Goal: Navigation & Orientation: Go to known website

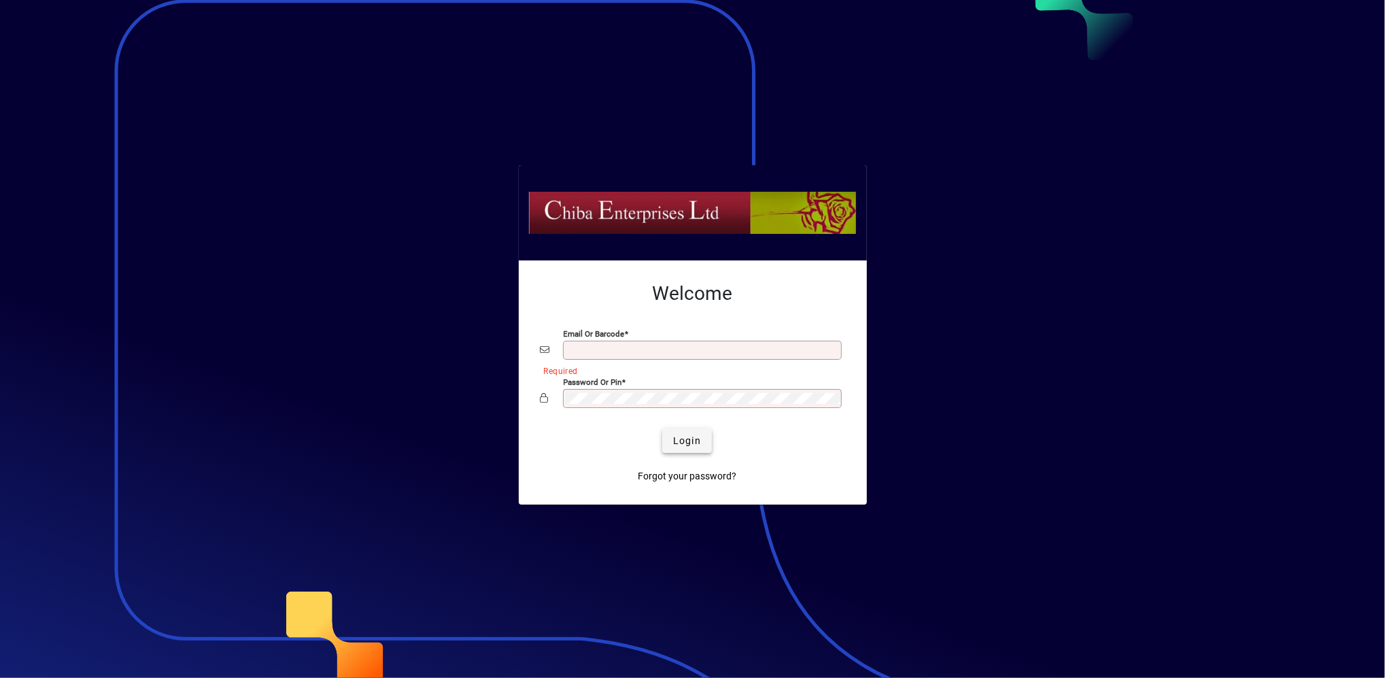
type input "**********"
click at [694, 443] on span "Login" at bounding box center [687, 441] width 28 height 14
